Goal: Task Accomplishment & Management: Use online tool/utility

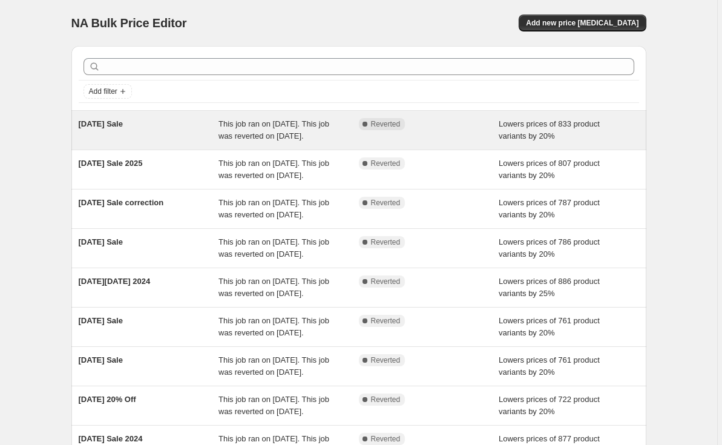
click at [180, 135] on div "[DATE] Sale" at bounding box center [149, 130] width 140 height 24
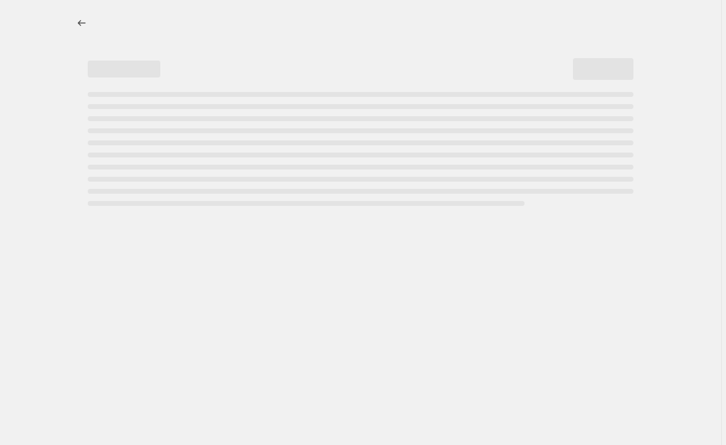
select select "percentage"
select select "no_change"
select select "tag"
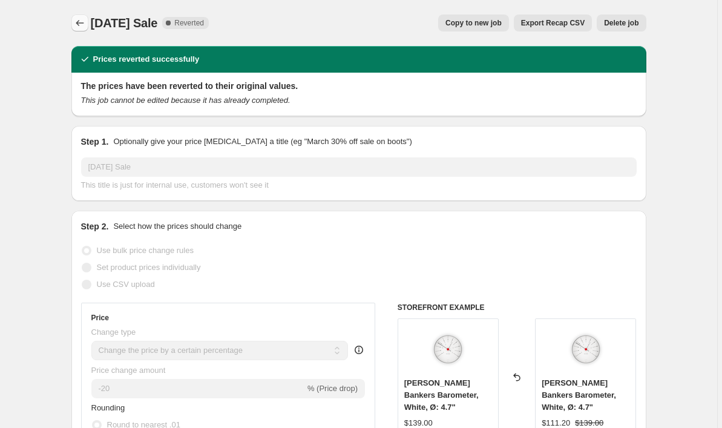
click at [85, 21] on icon "Price change jobs" at bounding box center [80, 23] width 12 height 12
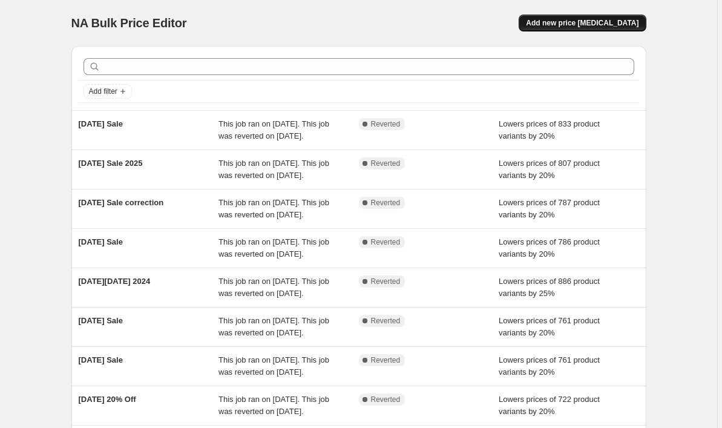
click at [585, 21] on span "Add new price [MEDICAL_DATA]" at bounding box center [582, 23] width 113 height 10
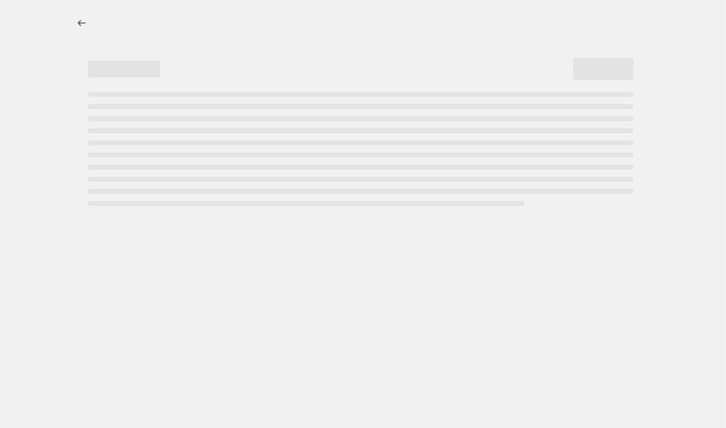
select select "percentage"
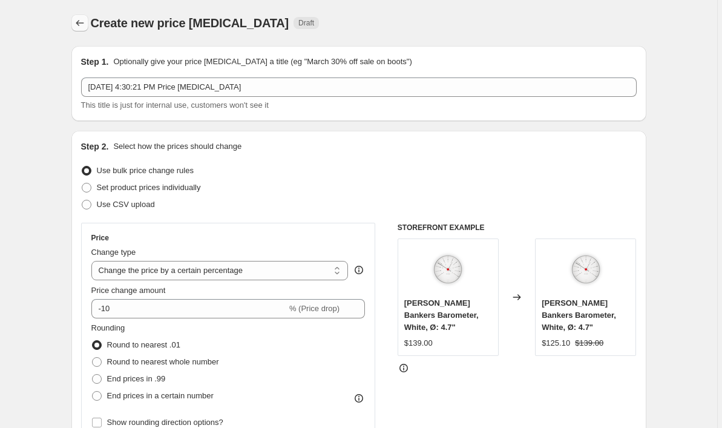
click at [86, 25] on icon "Price change jobs" at bounding box center [80, 23] width 12 height 12
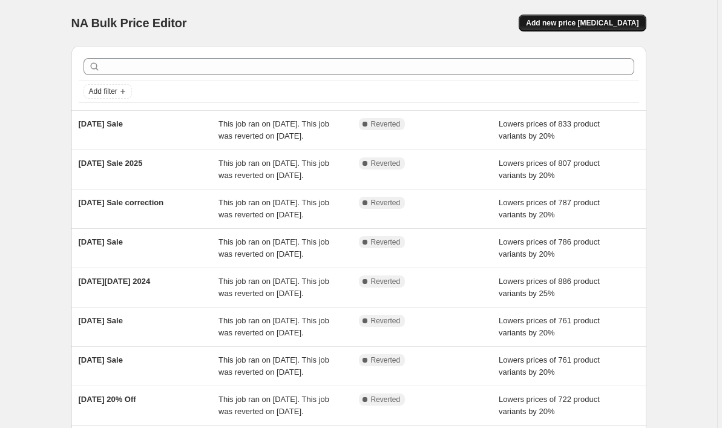
click at [627, 24] on span "Add new price [MEDICAL_DATA]" at bounding box center [582, 23] width 113 height 10
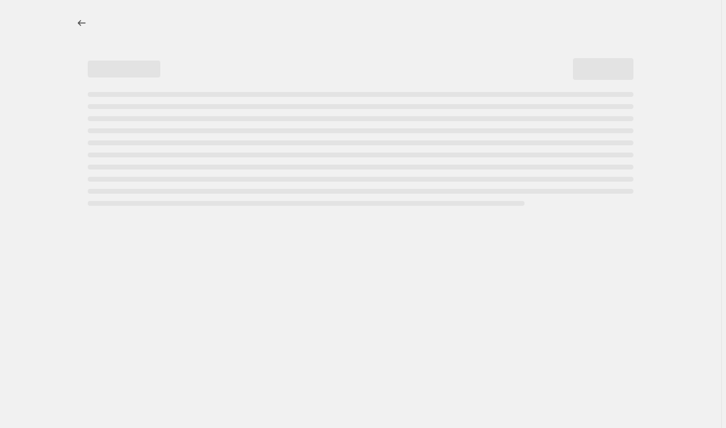
select select "percentage"
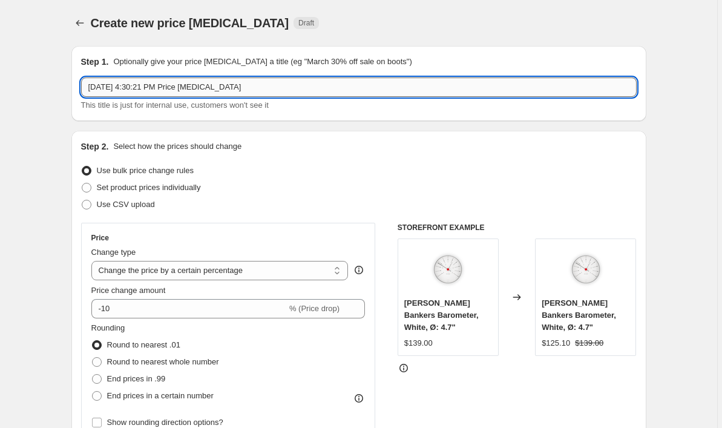
click at [327, 80] on input "Aug 26, 2025 at 4:30:21 PM Price change job" at bounding box center [359, 86] width 556 height 19
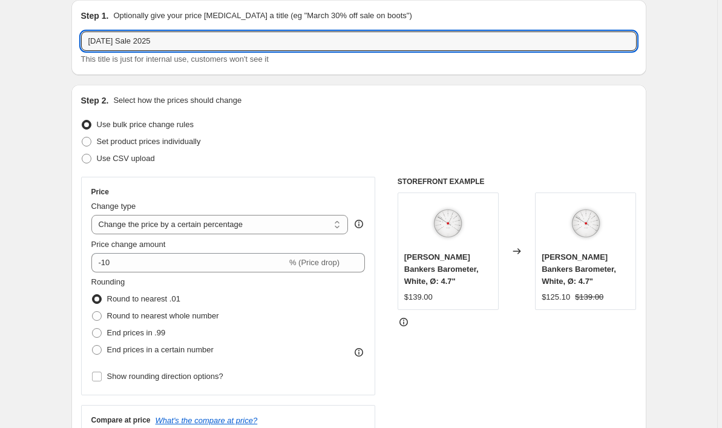
scroll to position [61, 0]
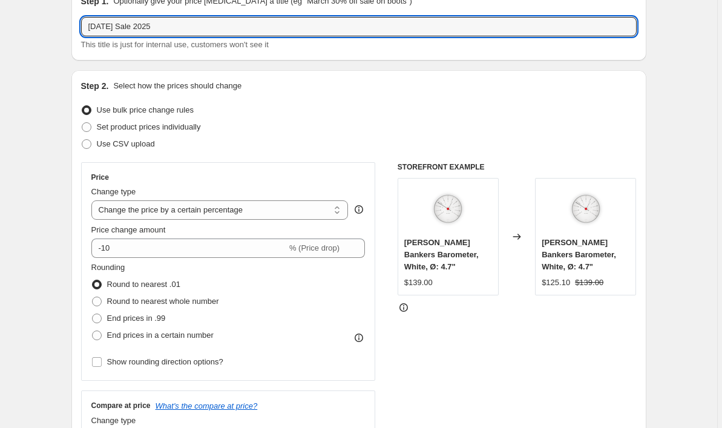
type input "Labor Day Sale 2025"
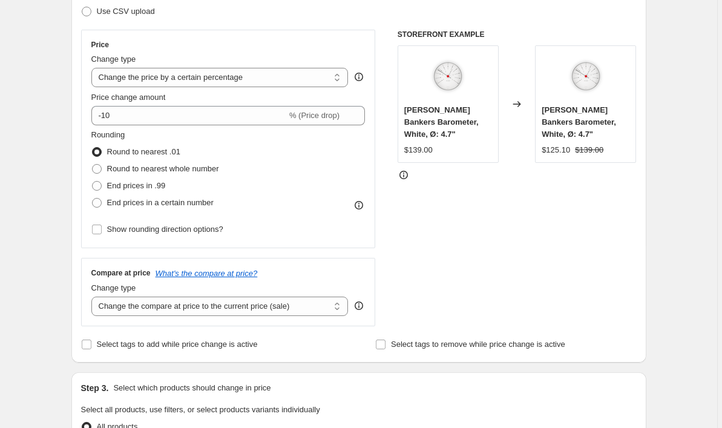
scroll to position [196, 0]
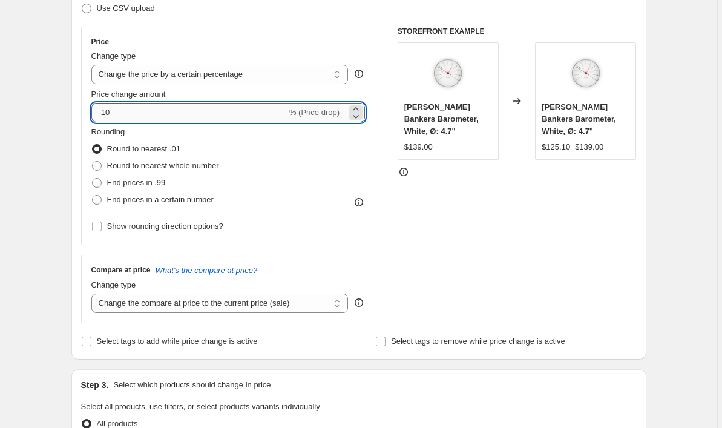
click at [150, 103] on input "-10" at bounding box center [189, 112] width 196 height 19
type input "-20"
click at [44, 133] on div "Create new price change job. This page is ready Create new price change job Dra…" at bounding box center [358, 417] width 717 height 1226
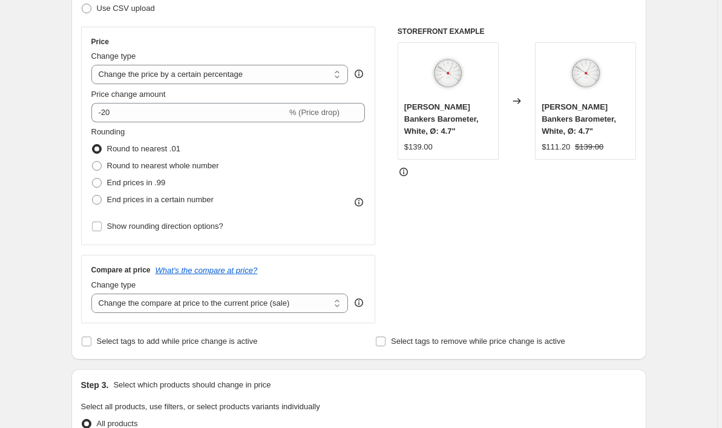
scroll to position [208, 0]
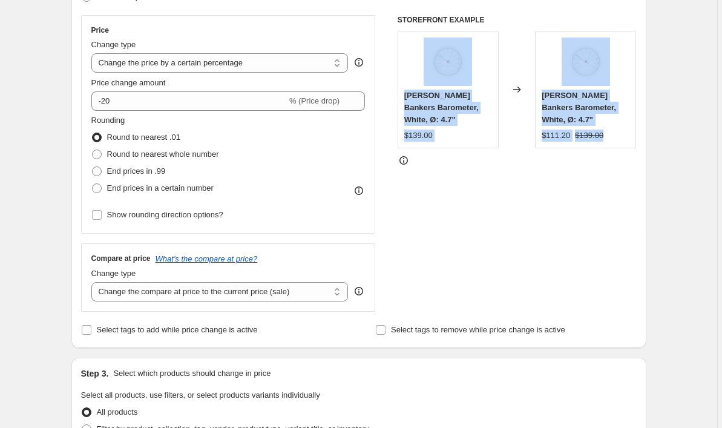
drag, startPoint x: 612, startPoint y: 135, endPoint x: 427, endPoint y: 61, distance: 199.6
click at [427, 61] on div "Arne Jacobsen Bankers Barometer, White, Ø: 4.7" $139.00 Changed to Arne Jacobse…" at bounding box center [517, 89] width 239 height 117
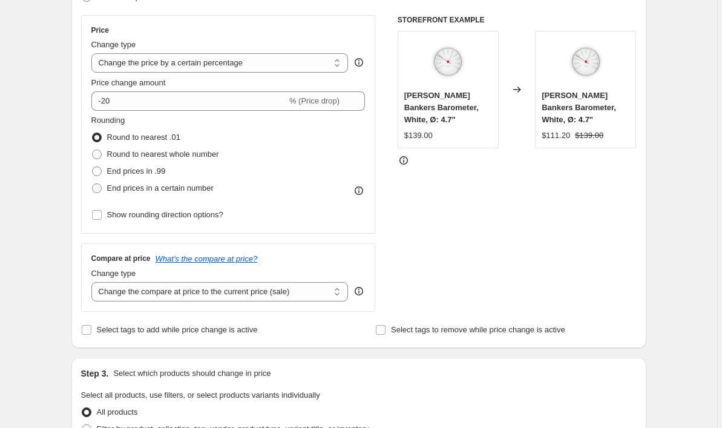
click at [484, 179] on div "STOREFRONT EXAMPLE Arne Jacobsen Bankers Barometer, White, Ø: 4.7" $139.00 Chan…" at bounding box center [517, 163] width 239 height 297
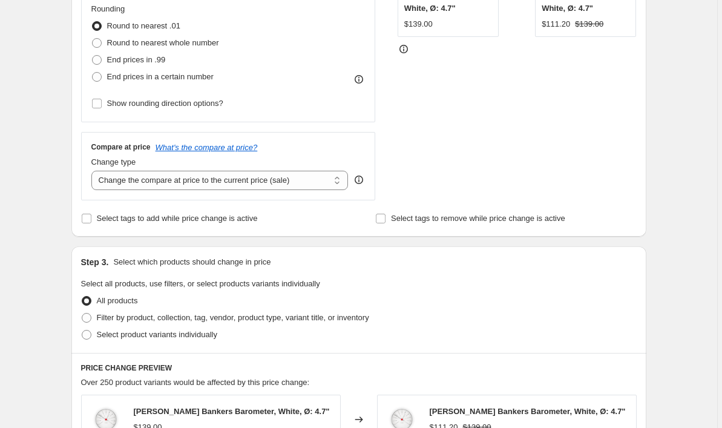
scroll to position [320, 0]
select select "no_change"
click at [443, 161] on div "STOREFRONT EXAMPLE Arne Jacobsen Bankers Barometer, White, Ø: 4.7" $139.00 Chan…" at bounding box center [517, 51] width 239 height 297
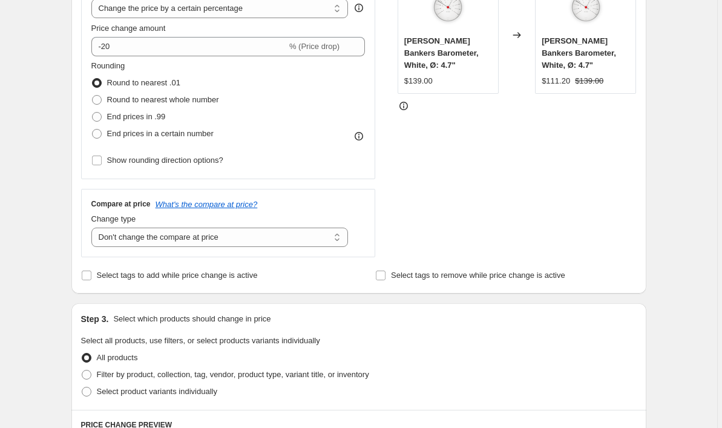
scroll to position [260, 0]
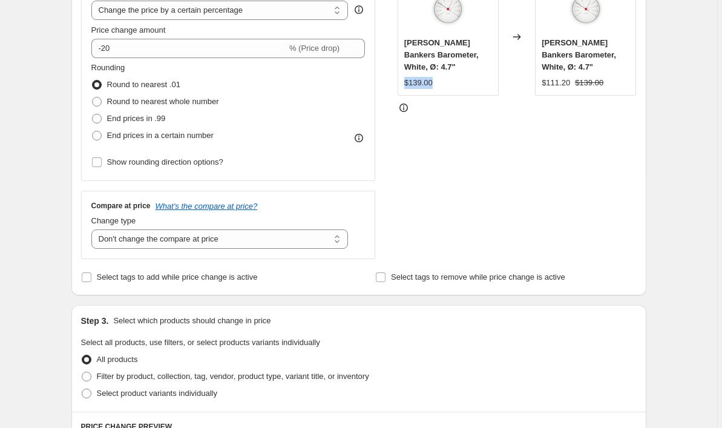
drag, startPoint x: 438, startPoint y: 81, endPoint x: 403, endPoint y: 82, distance: 34.5
click at [403, 82] on div "Arne Jacobsen Bankers Barometer, White, Ø: 4.7" $139.00" at bounding box center [448, 36] width 101 height 117
click at [441, 186] on div "STOREFRONT EXAMPLE Arne Jacobsen Bankers Barometer, White, Ø: 4.7" $139.00 Chan…" at bounding box center [517, 110] width 239 height 297
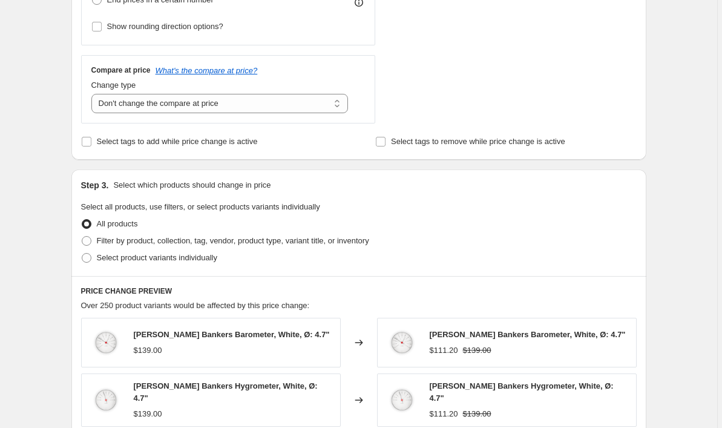
scroll to position [397, 0]
click at [105, 134] on span "Select tags to add while price change is active" at bounding box center [177, 140] width 161 height 12
click at [91, 136] on input "Select tags to add while price change is active" at bounding box center [87, 141] width 10 height 10
checkbox input "true"
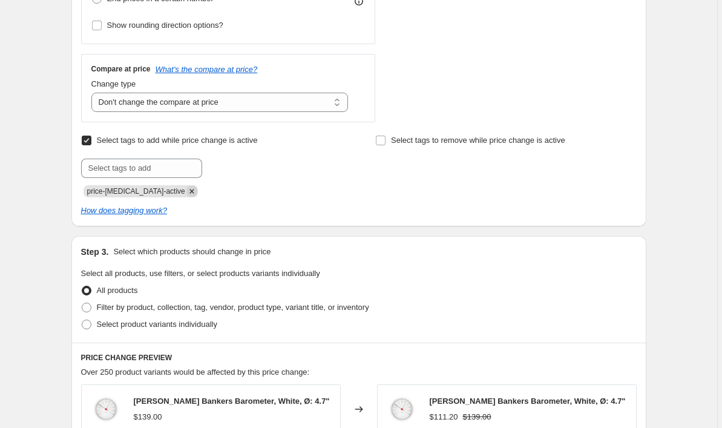
click at [186, 189] on icon "Remove price-change-job-active" at bounding box center [191, 191] width 11 height 11
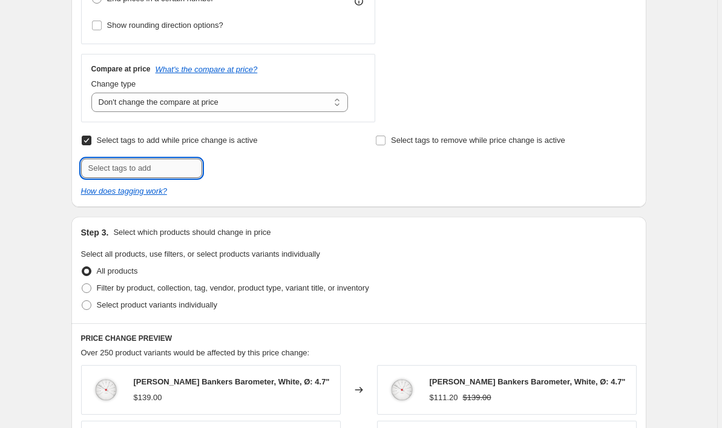
click at [186, 166] on input "text" at bounding box center [141, 168] width 121 height 19
type input "label__20% OFF"
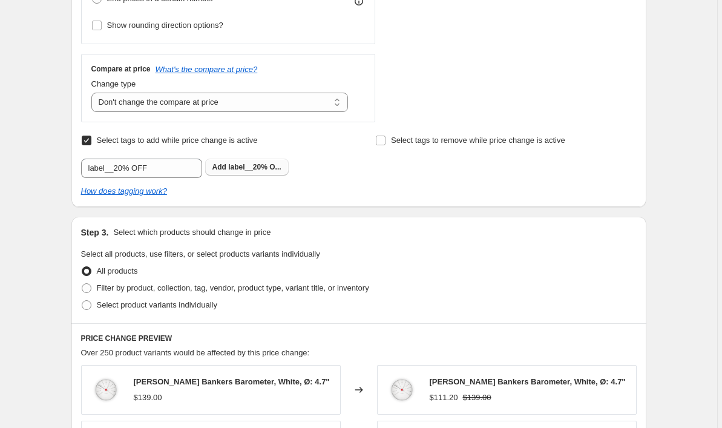
click at [274, 163] on span "label__20% O..." at bounding box center [254, 167] width 53 height 8
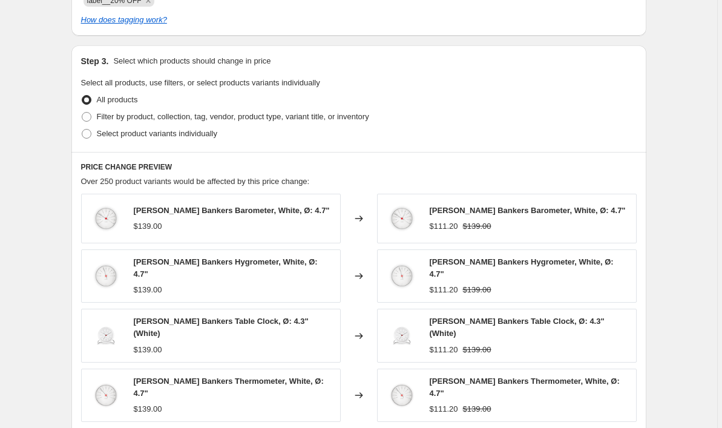
scroll to position [600, 0]
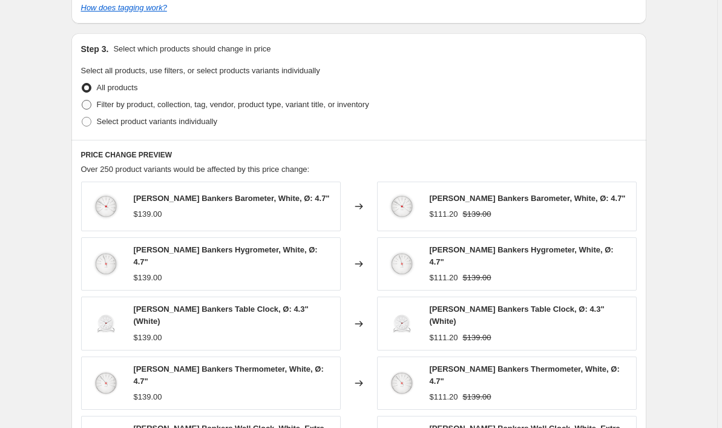
click at [140, 106] on span "Filter by product, collection, tag, vendor, product type, variant title, or inv…" at bounding box center [233, 104] width 272 height 9
click at [82, 100] on input "Filter by product, collection, tag, vendor, product type, variant title, or inv…" at bounding box center [82, 100] width 1 height 1
radio input "true"
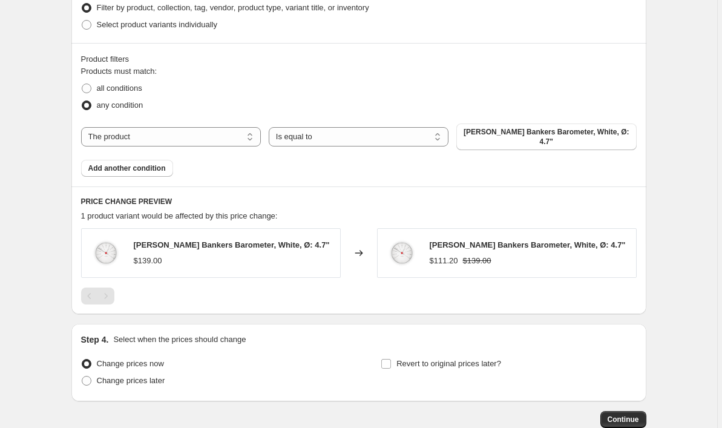
scroll to position [699, 0]
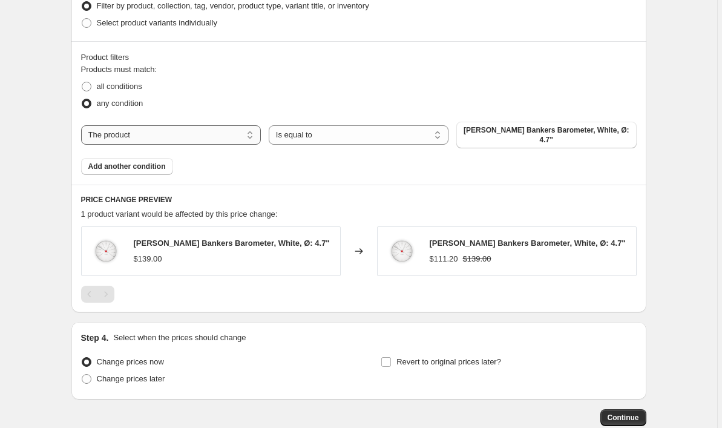
select select "tag"
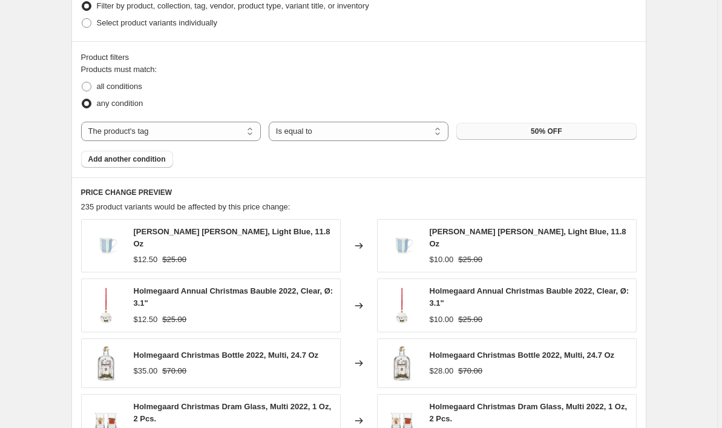
click at [542, 136] on button "50% OFF" at bounding box center [546, 131] width 180 height 17
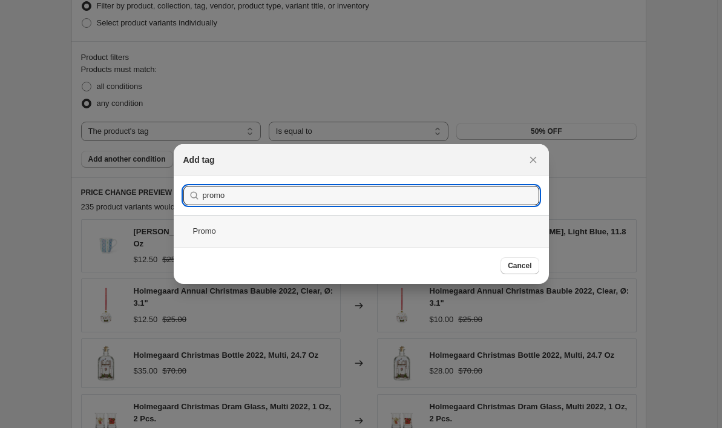
type input "promo"
click at [263, 227] on div "Promo" at bounding box center [361, 231] width 375 height 32
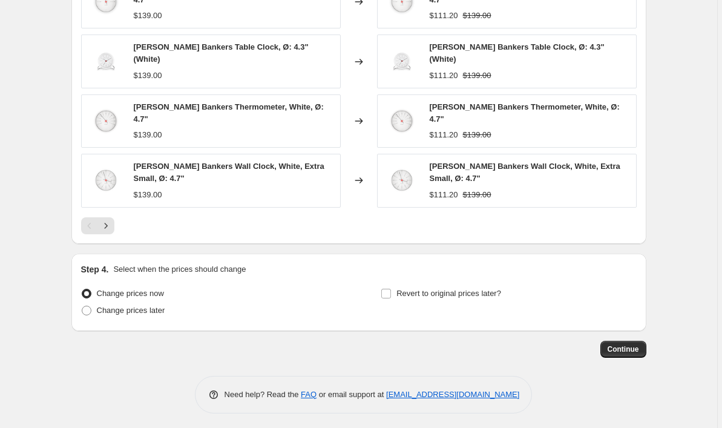
scroll to position [998, 0]
click at [148, 311] on span "Change prices later" at bounding box center [131, 310] width 68 height 9
click at [82, 307] on input "Change prices later" at bounding box center [82, 306] width 1 height 1
radio input "true"
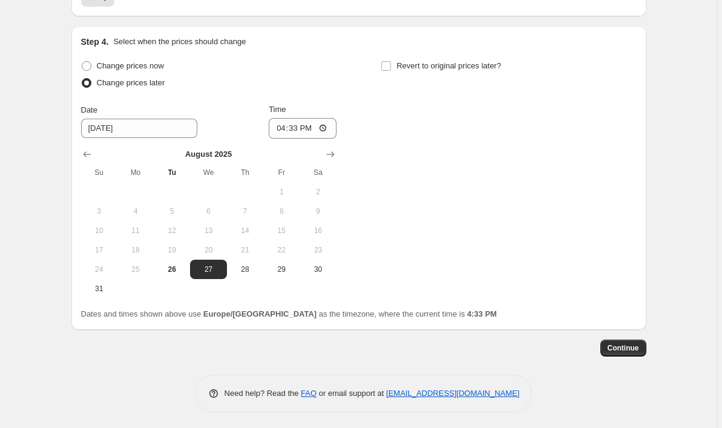
scroll to position [1225, 0]
click at [286, 265] on span "29" at bounding box center [281, 270] width 27 height 10
type input "8/29/2025"
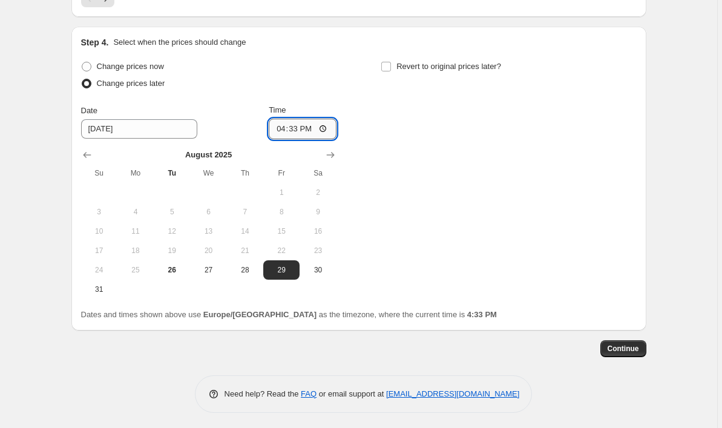
click at [308, 122] on input "16:33" at bounding box center [303, 129] width 68 height 21
click at [297, 125] on input "16:33" at bounding box center [303, 129] width 68 height 21
type input "06:01"
click at [387, 110] on div "Change prices now Change prices later Date 8/29/2025 Time 06:01 August 2025 Su …" at bounding box center [359, 178] width 556 height 241
click at [391, 62] on input "Revert to original prices later?" at bounding box center [386, 67] width 10 height 10
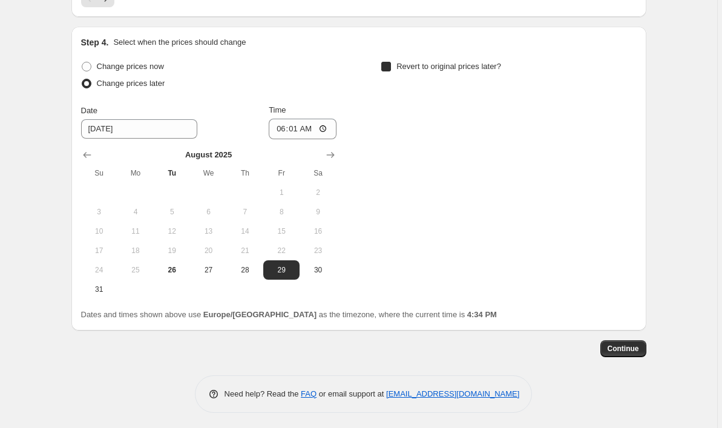
checkbox input "true"
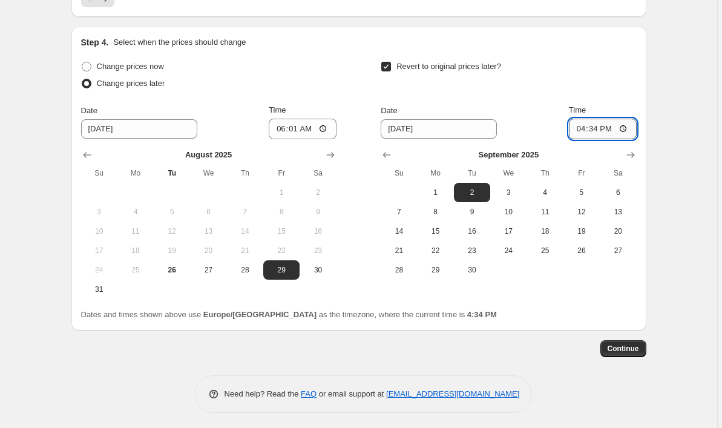
click at [592, 126] on input "16:34" at bounding box center [603, 129] width 68 height 21
type input "21:01"
type input "09:01"
click at [510, 194] on span "3" at bounding box center [508, 193] width 27 height 10
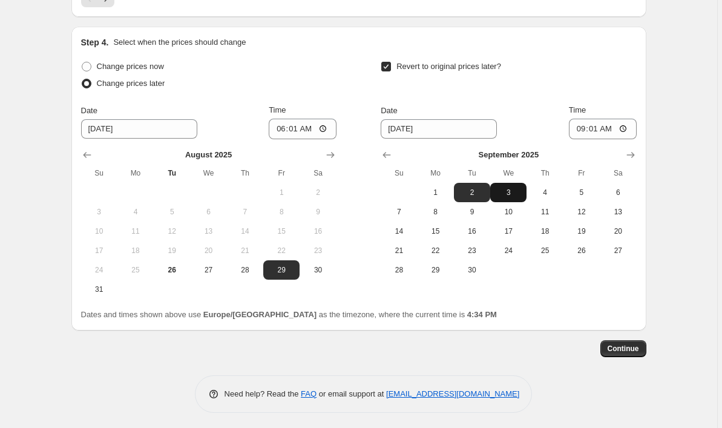
type input "9/3/2025"
click at [625, 349] on span "Continue" at bounding box center [623, 349] width 31 height 10
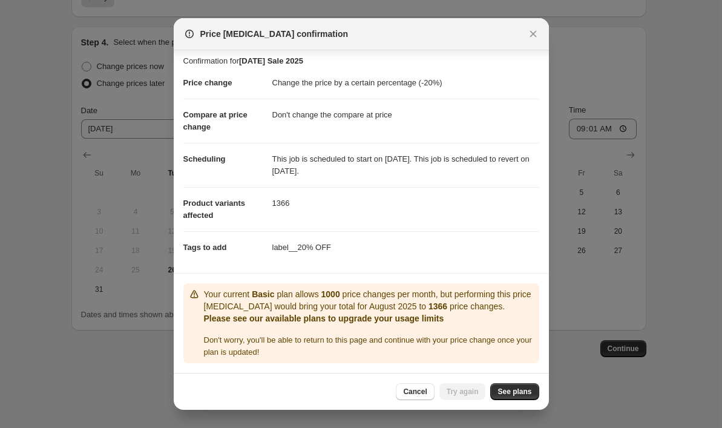
scroll to position [5, 0]
drag, startPoint x: 269, startPoint y: 202, endPoint x: 298, endPoint y: 203, distance: 29.1
click at [298, 203] on dl "Price change Change the price by a certain percentage (-20%) Compare at price c…" at bounding box center [361, 165] width 356 height 196
click at [298, 203] on dd "1366" at bounding box center [405, 203] width 267 height 32
drag, startPoint x: 292, startPoint y: 202, endPoint x: 272, endPoint y: 204, distance: 20.1
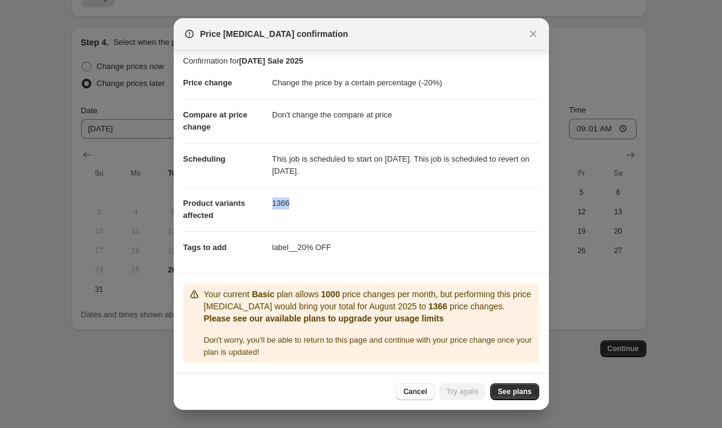
click at [272, 204] on dd "1366" at bounding box center [405, 203] width 267 height 32
click at [305, 210] on dd "1366" at bounding box center [405, 203] width 267 height 32
click at [401, 172] on dd "This job is scheduled to start on August 29, 2025. This job is scheduled to rev…" at bounding box center [405, 165] width 267 height 44
click at [407, 176] on dd "This job is scheduled to start on August 29, 2025. This job is scheduled to rev…" at bounding box center [405, 165] width 267 height 44
click at [446, 306] on b "1366" at bounding box center [438, 306] width 19 height 10
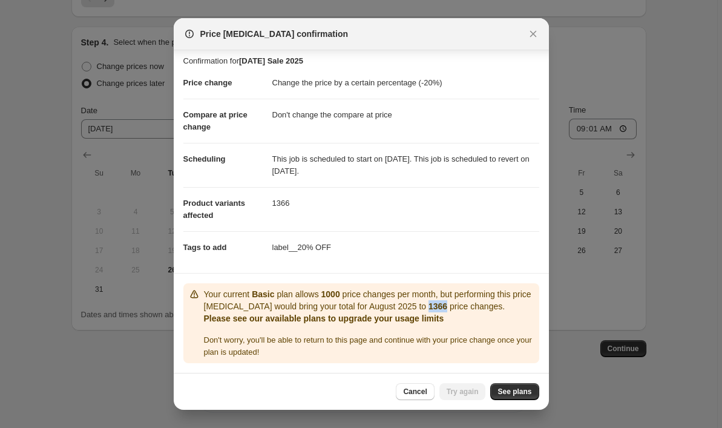
click at [446, 306] on b "1366" at bounding box center [438, 306] width 19 height 10
drag, startPoint x: 436, startPoint y: 306, endPoint x: 456, endPoint y: 307, distance: 19.4
click at [447, 307] on b "1366" at bounding box center [438, 306] width 19 height 10
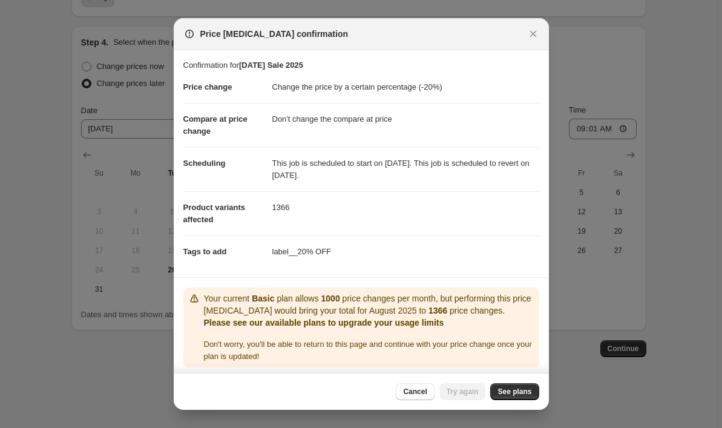
scroll to position [0, 0]
click at [278, 206] on dd "1366" at bounding box center [405, 208] width 267 height 32
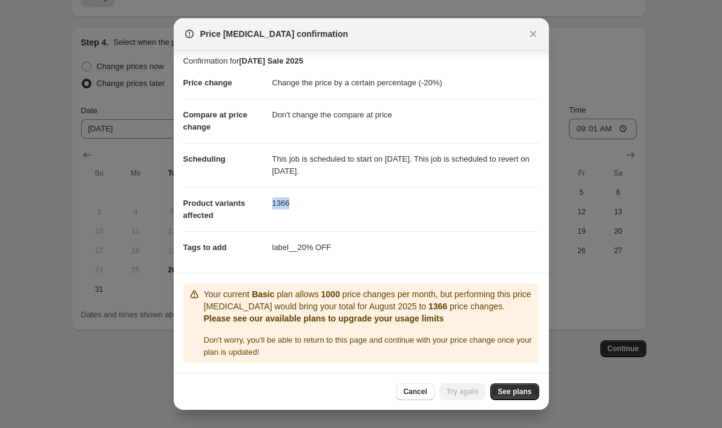
scroll to position [5, 0]
click at [378, 219] on dd "1366" at bounding box center [405, 203] width 267 height 32
click at [413, 390] on span "Cancel" at bounding box center [415, 392] width 24 height 10
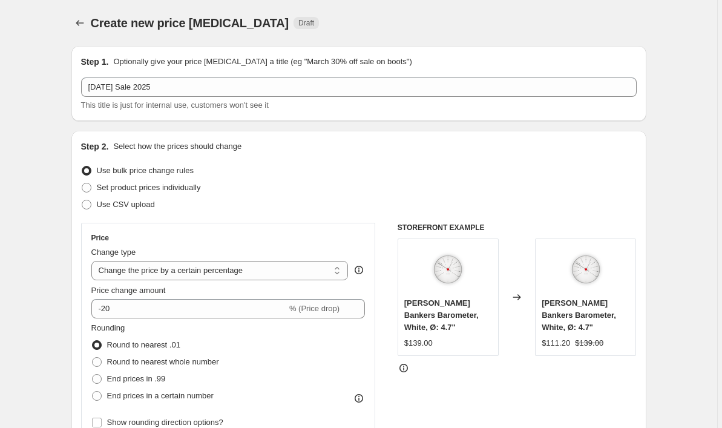
scroll to position [0, 0]
click at [86, 19] on icon "Price change jobs" at bounding box center [80, 23] width 12 height 12
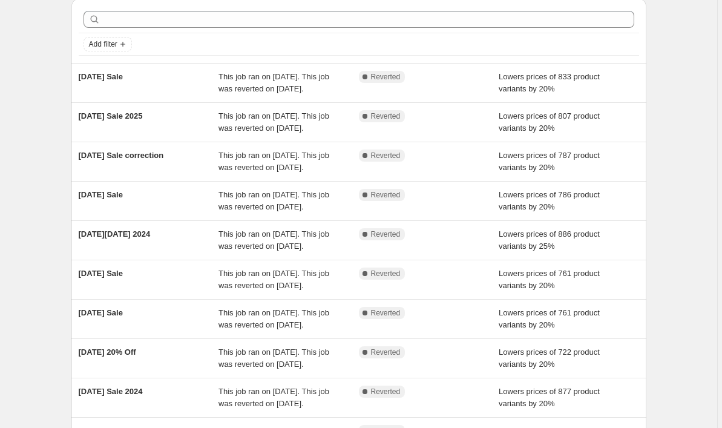
scroll to position [55, 0]
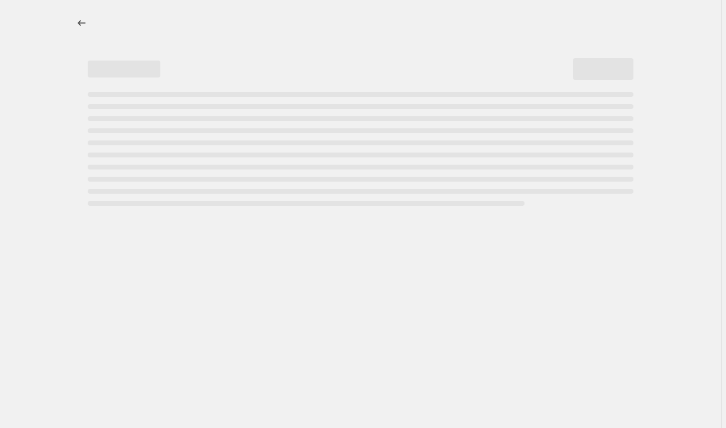
select select "percentage"
select select "no_change"
select select "tag"
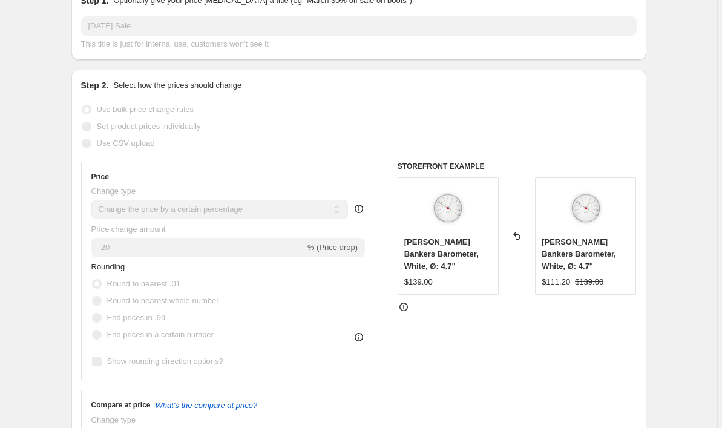
scroll to position [142, 0]
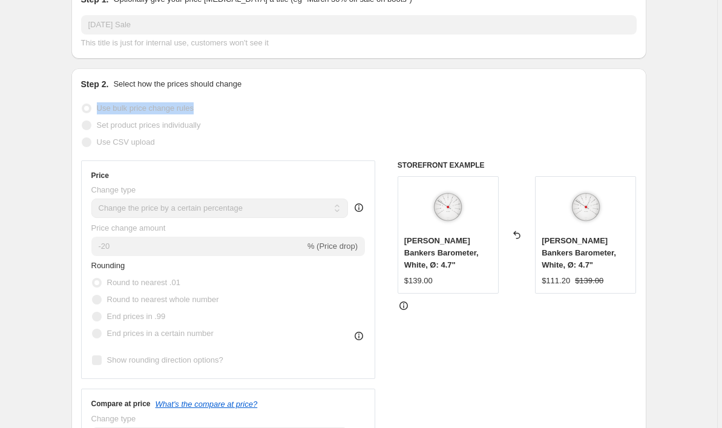
drag, startPoint x: 73, startPoint y: 102, endPoint x: 225, endPoint y: 105, distance: 151.4
click at [225, 105] on div "Step 2. Select how the prices should change Use bulk price change rules Set pro…" at bounding box center [358, 314] width 575 height 493
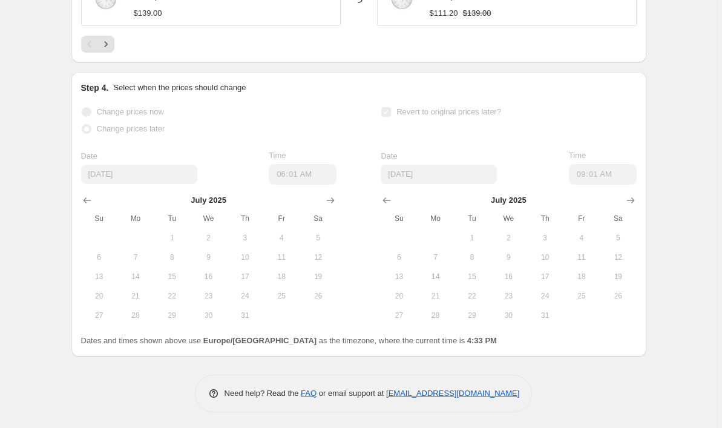
scroll to position [1259, 0]
